Goal: Navigation & Orientation: Find specific page/section

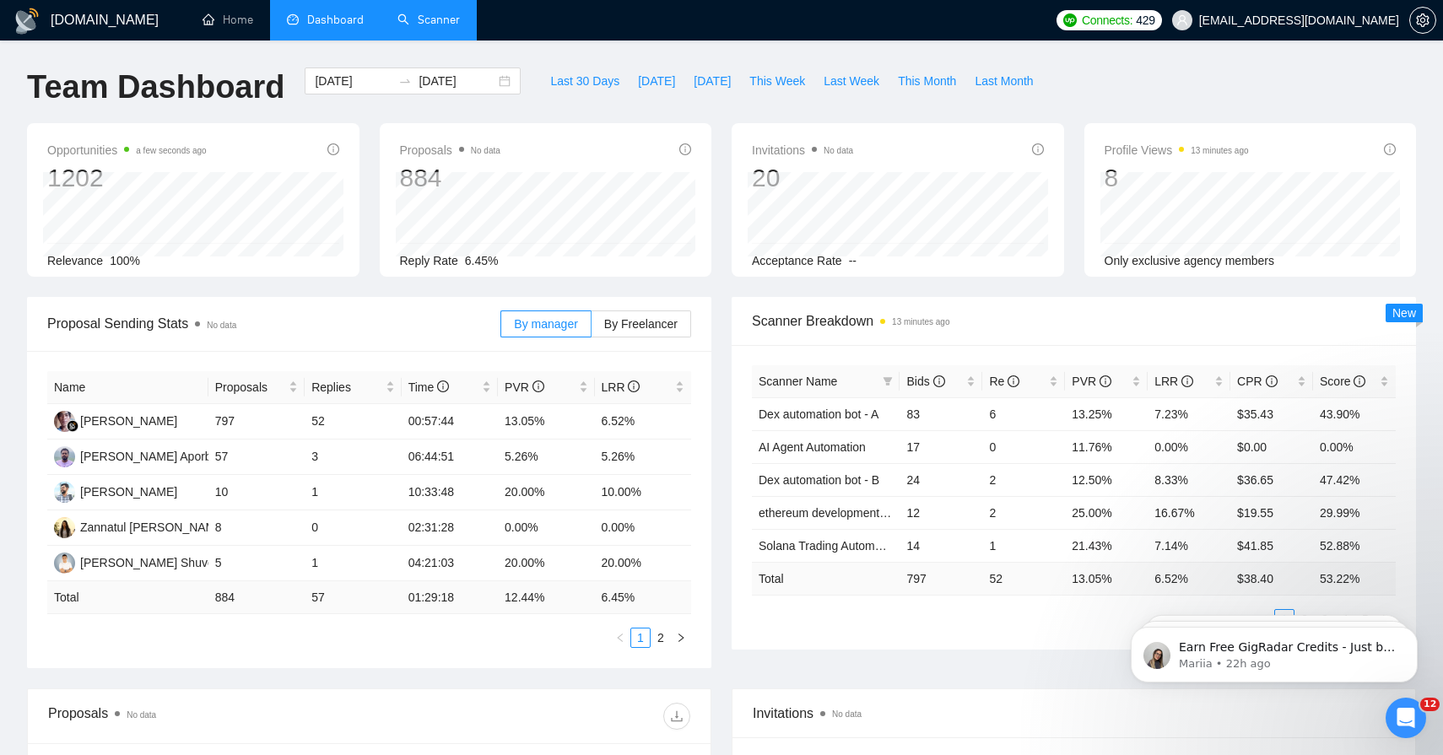
click at [447, 20] on link "Scanner" at bounding box center [428, 20] width 62 height 14
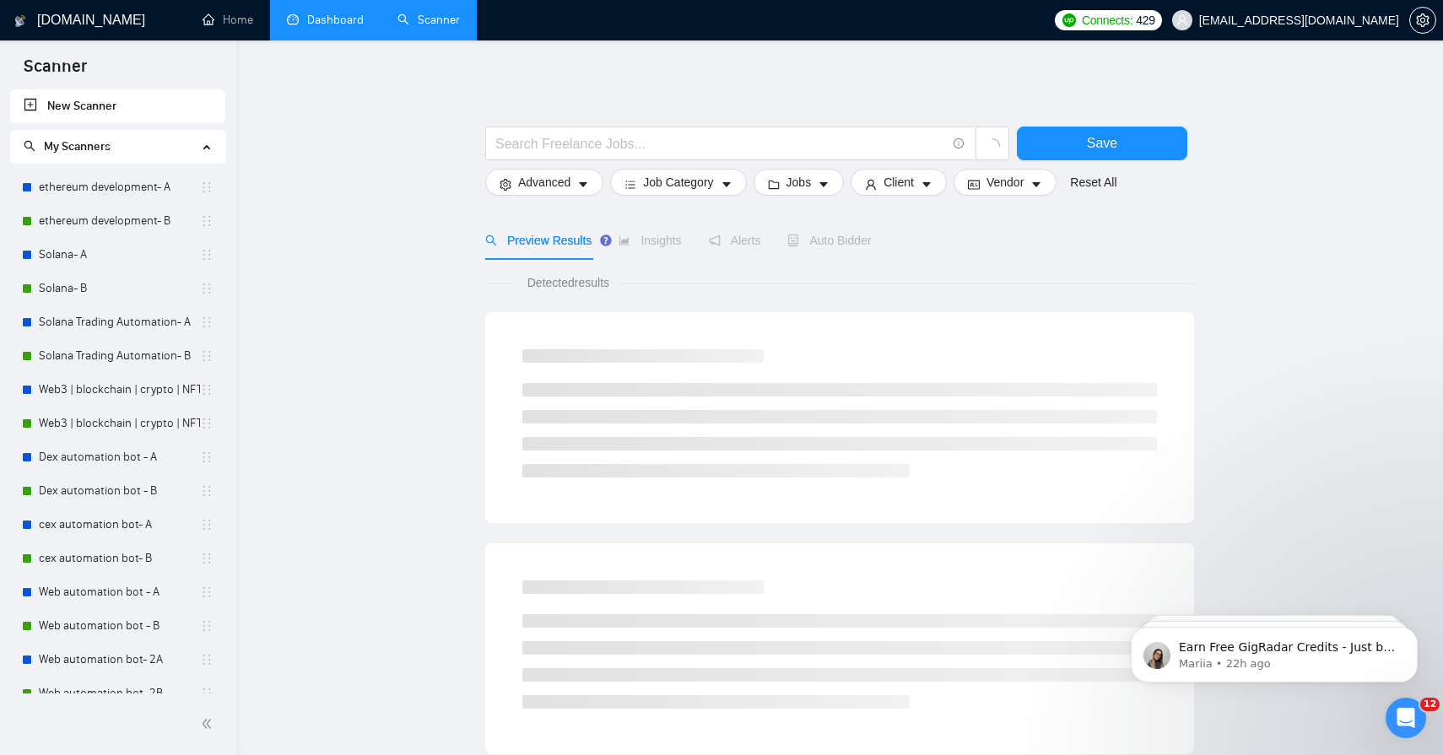
click at [353, 27] on link "Dashboard" at bounding box center [325, 20] width 77 height 14
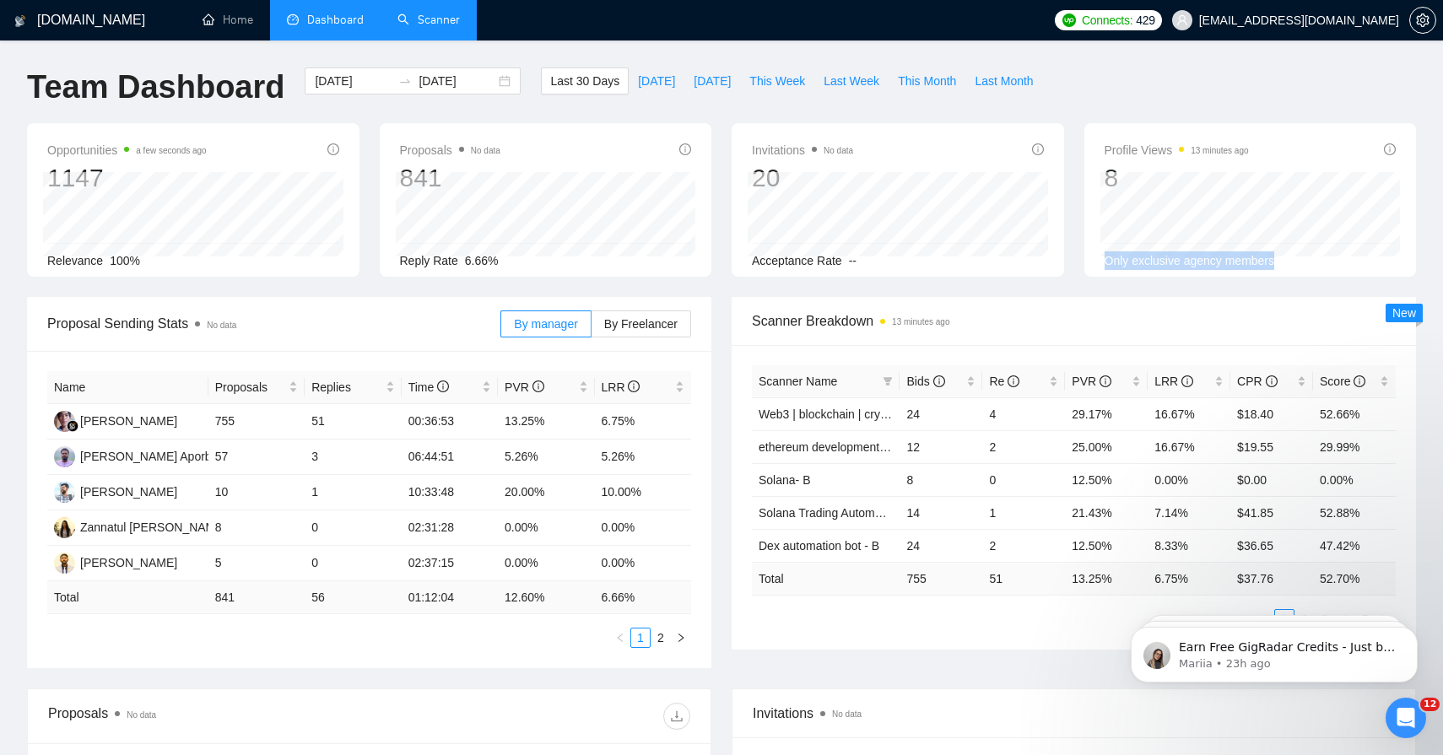
drag, startPoint x: 1097, startPoint y: 256, endPoint x: 1276, endPoint y: 264, distance: 179.1
click at [1276, 264] on div "Profile Views 13 minutes ago 8 2025-07-22 Nazmul Huda 1 Only exclusive agency m…" at bounding box center [1250, 200] width 333 height 154
click at [1206, 284] on div "Opportunities a few seconds ago 1147 Relevance 100% Proposals No data 841 Reply…" at bounding box center [721, 210] width 1409 height 174
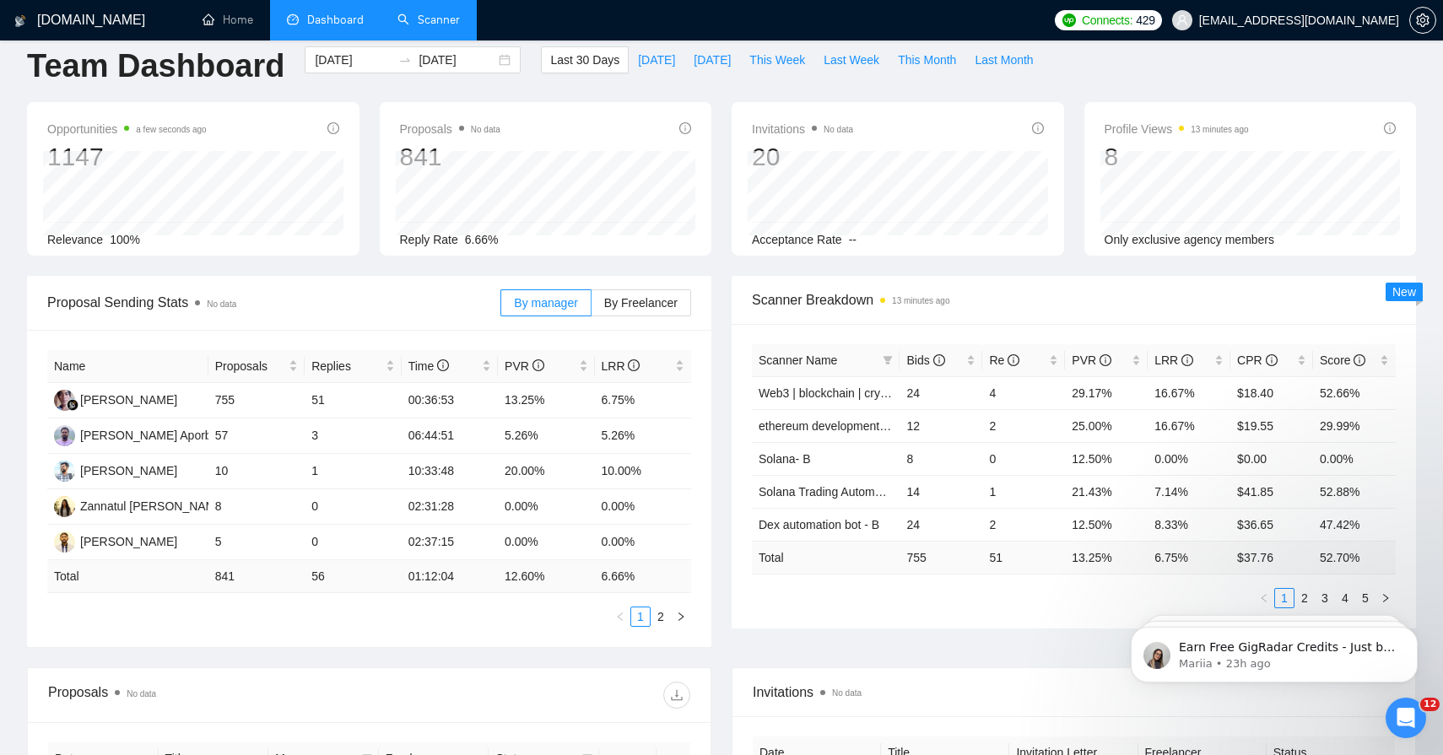
scroll to position [23, 0]
